Goal: Check status: Check status

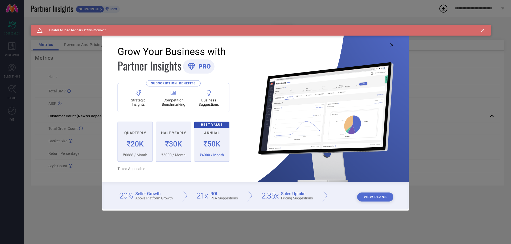
click at [391, 46] on icon at bounding box center [391, 44] width 3 height 3
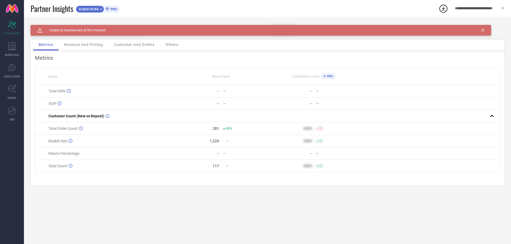
click at [480, 31] on div "Caution Created with Sketch. Unable to load banners at this moment" at bounding box center [261, 30] width 460 height 11
click at [483, 33] on div "Caution Created with Sketch. Unable to load banners at this moment" at bounding box center [261, 30] width 460 height 11
